Goal: Find specific page/section: Find specific page/section

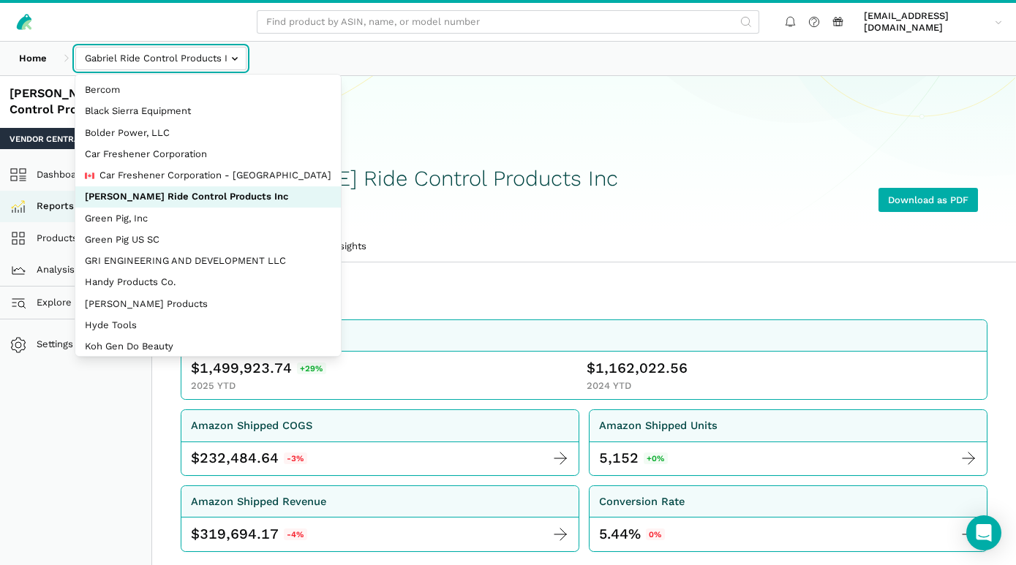
click at [235, 58] on input "text" at bounding box center [160, 59] width 171 height 24
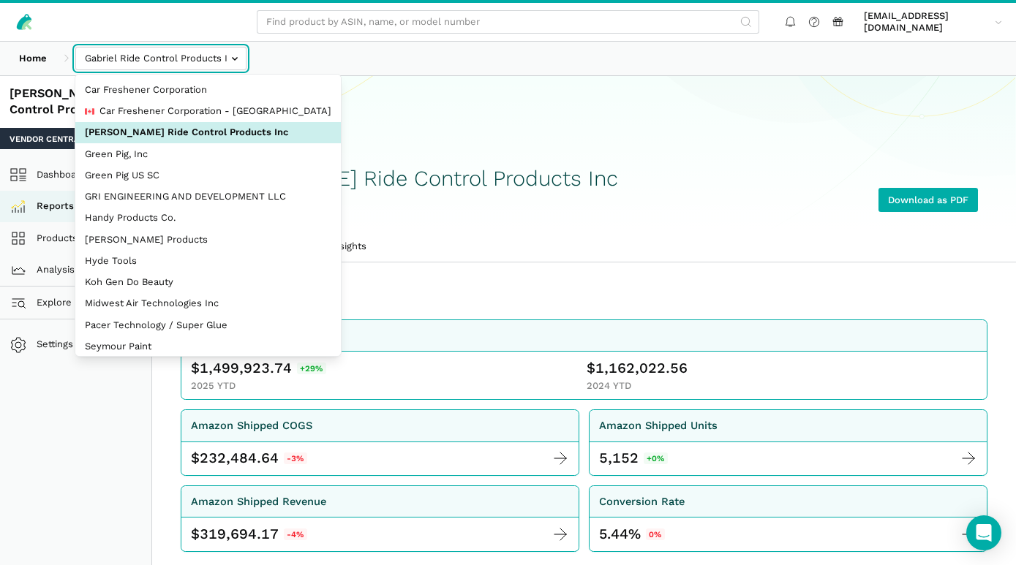
scroll to position [70, 0]
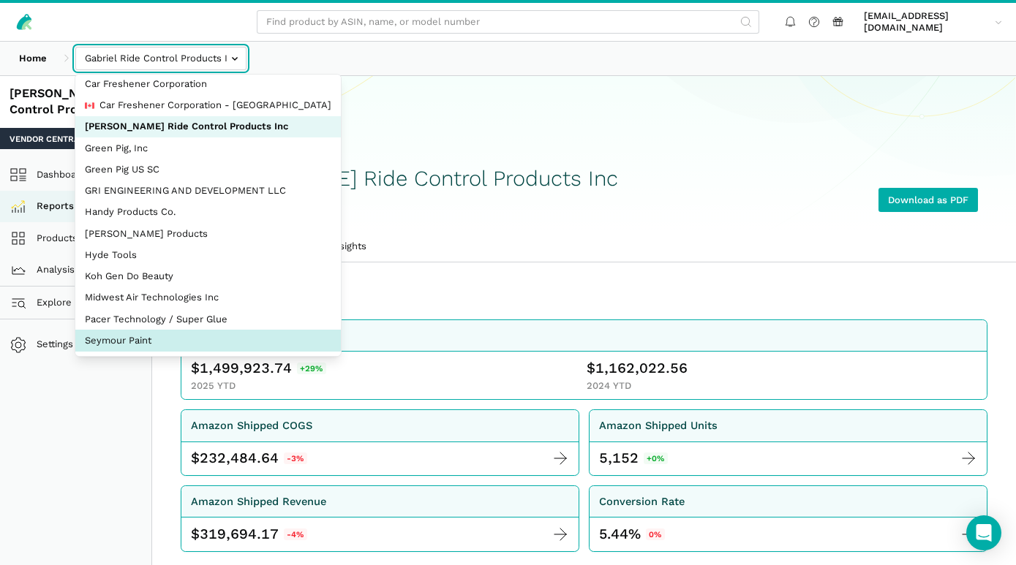
select select "JWGB2SoxgRv566CvbGME62sc"
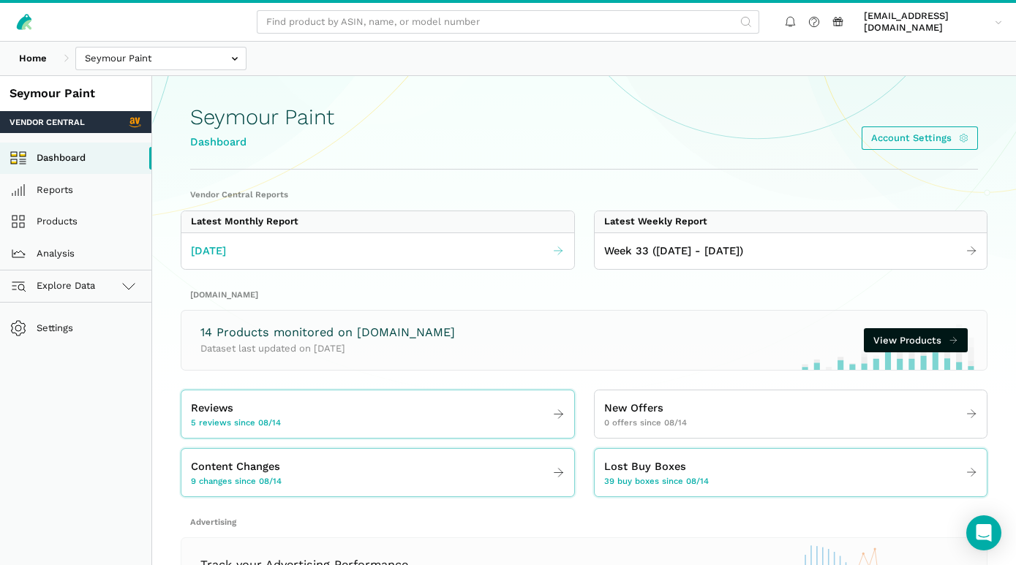
click at [222, 249] on span "[DATE]" at bounding box center [208, 251] width 35 height 17
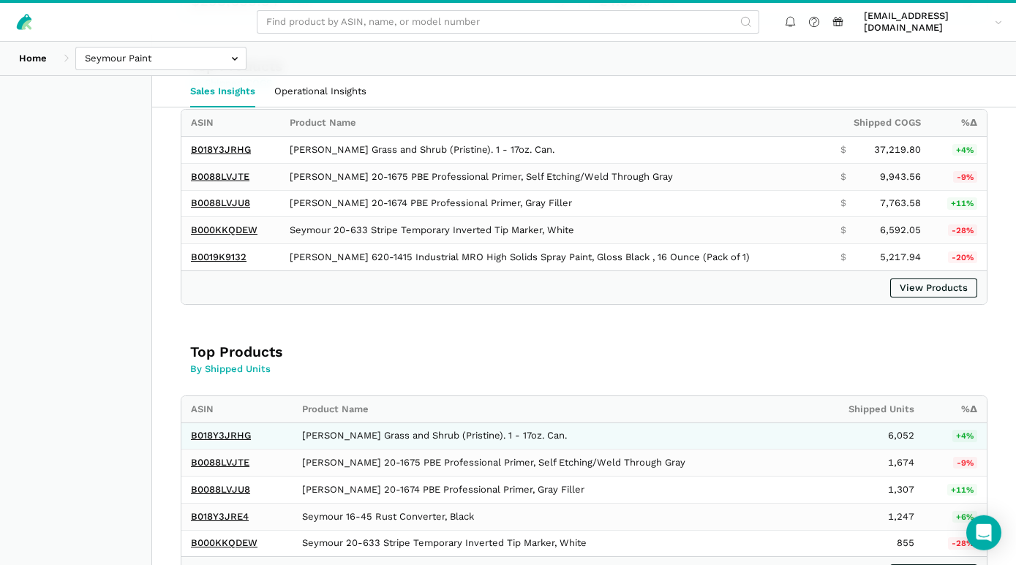
scroll to position [474, 0]
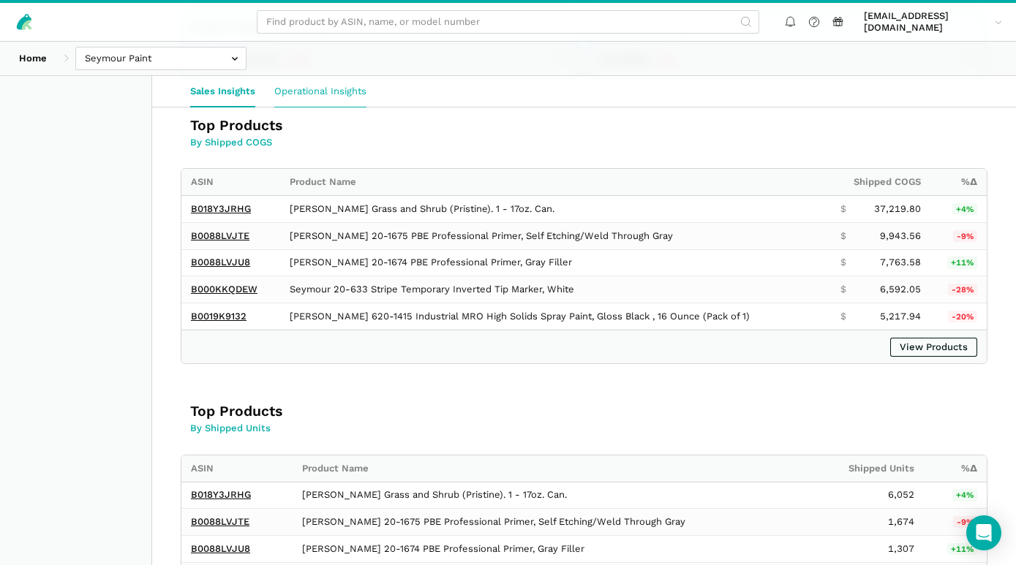
click at [313, 86] on link "Operational Insights" at bounding box center [320, 91] width 111 height 31
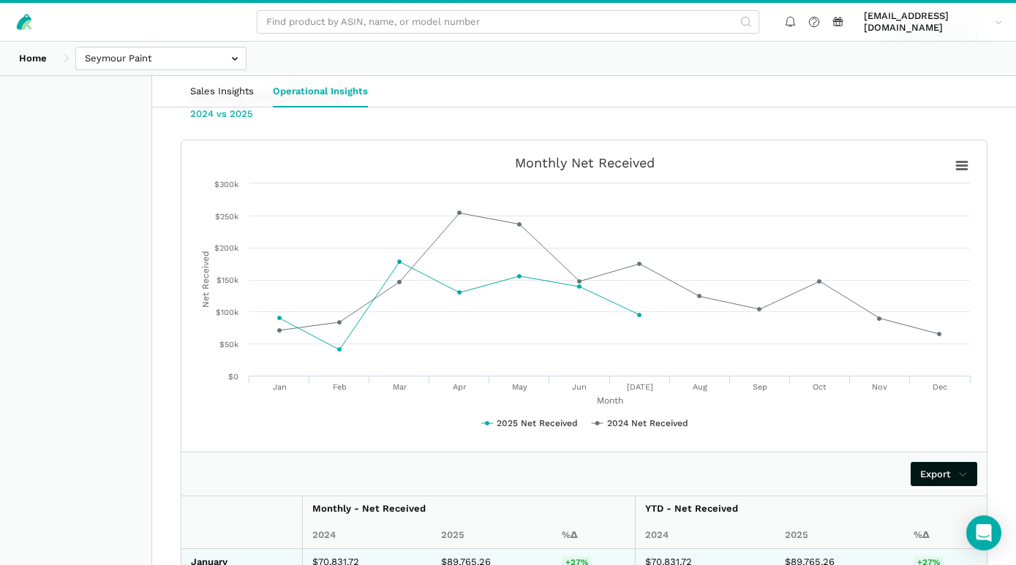
scroll to position [474, 0]
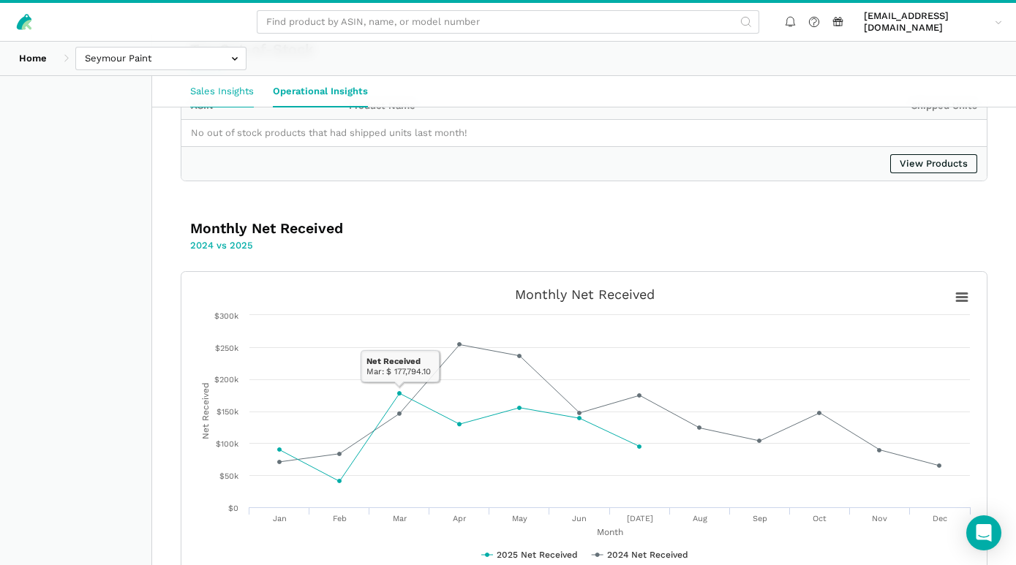
click at [215, 84] on link "Sales Insights" at bounding box center [222, 91] width 83 height 31
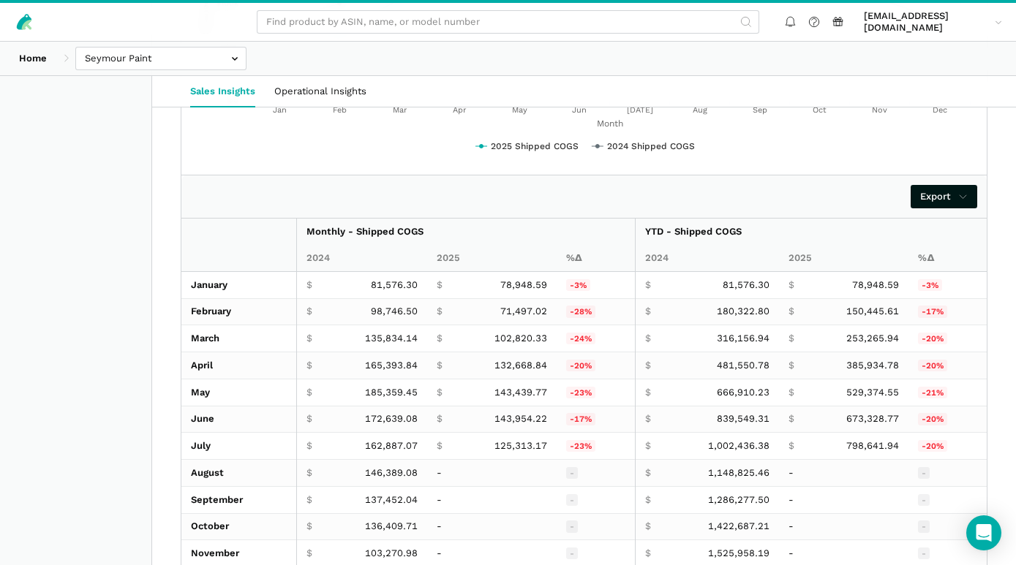
scroll to position [1896, 0]
